Goal: Navigation & Orientation: Find specific page/section

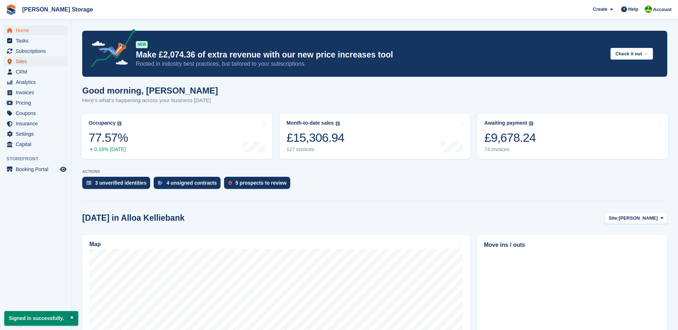
click at [29, 61] on span "Sites" at bounding box center [37, 62] width 43 height 10
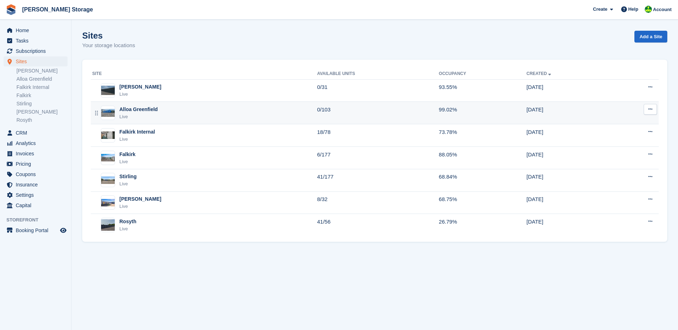
click at [215, 112] on div "Alloa Greenfield Live" at bounding box center [204, 113] width 225 height 15
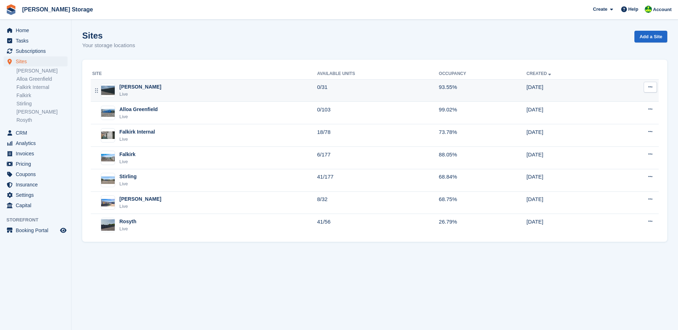
click at [142, 86] on div "[PERSON_NAME]" at bounding box center [140, 87] width 42 height 8
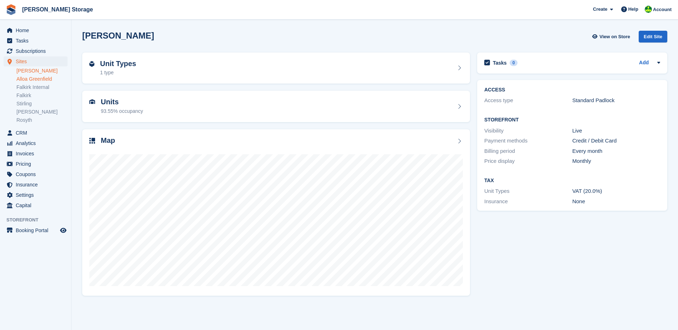
click at [47, 76] on link "Alloa Greenfield" at bounding box center [41, 79] width 51 height 7
click at [39, 98] on link "Falkirk" at bounding box center [41, 95] width 51 height 7
click at [29, 106] on link "Stirling" at bounding box center [41, 103] width 51 height 7
click at [32, 112] on link "[PERSON_NAME]" at bounding box center [41, 112] width 51 height 7
click at [33, 118] on link "Rosyth" at bounding box center [41, 120] width 51 height 7
